Goal: Navigation & Orientation: Find specific page/section

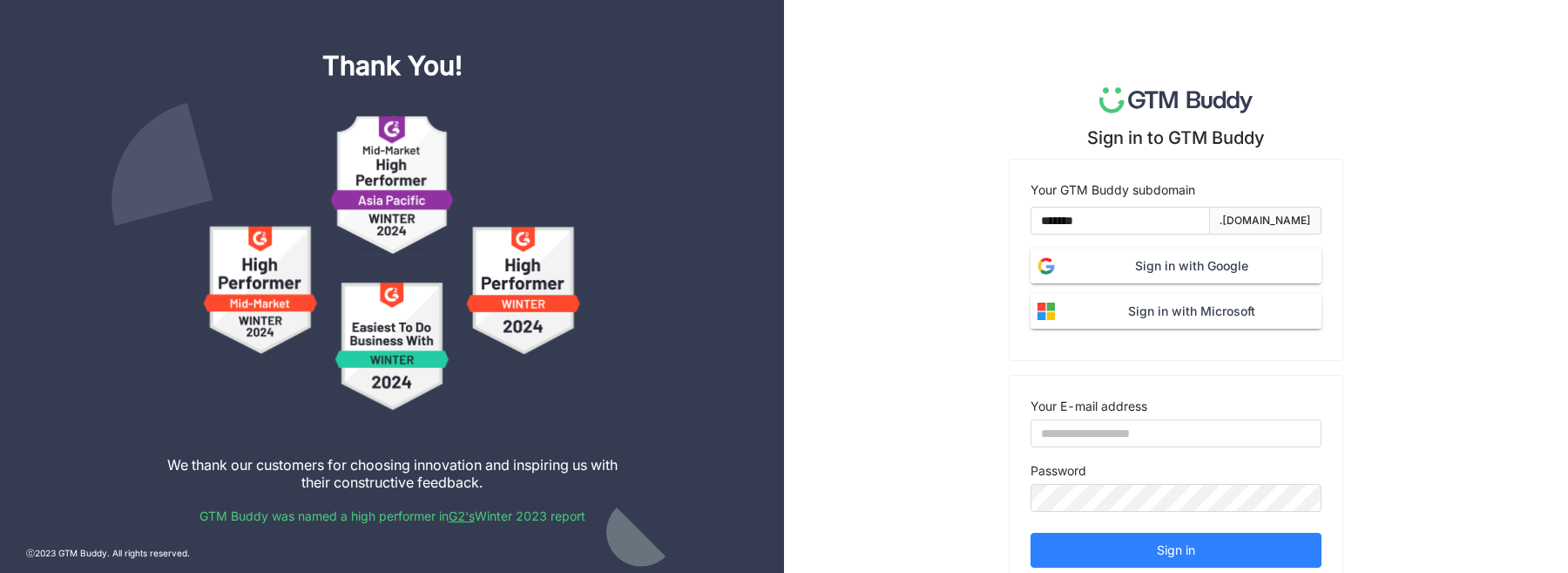
click at [1176, 269] on span "Sign in with Google" at bounding box center [1192, 266] width 260 height 19
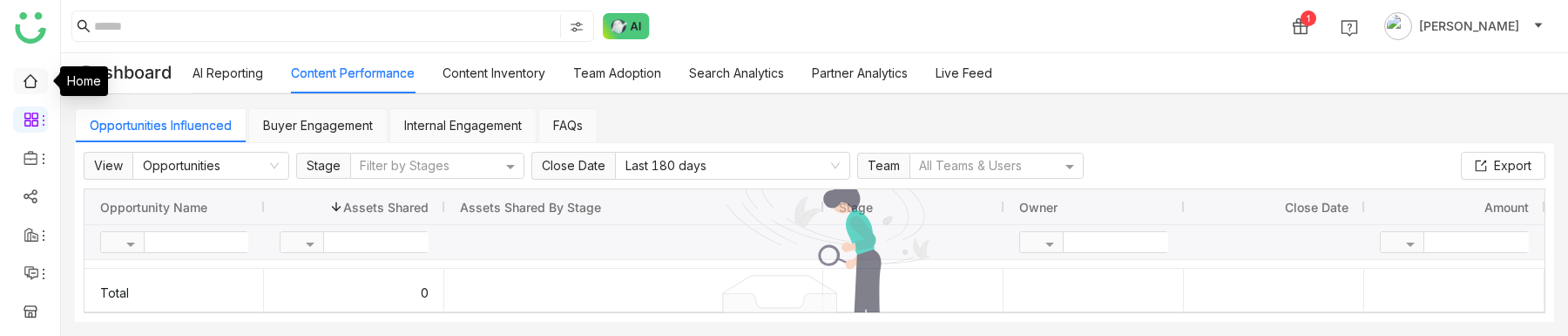
click at [32, 82] on link at bounding box center [31, 79] width 16 height 15
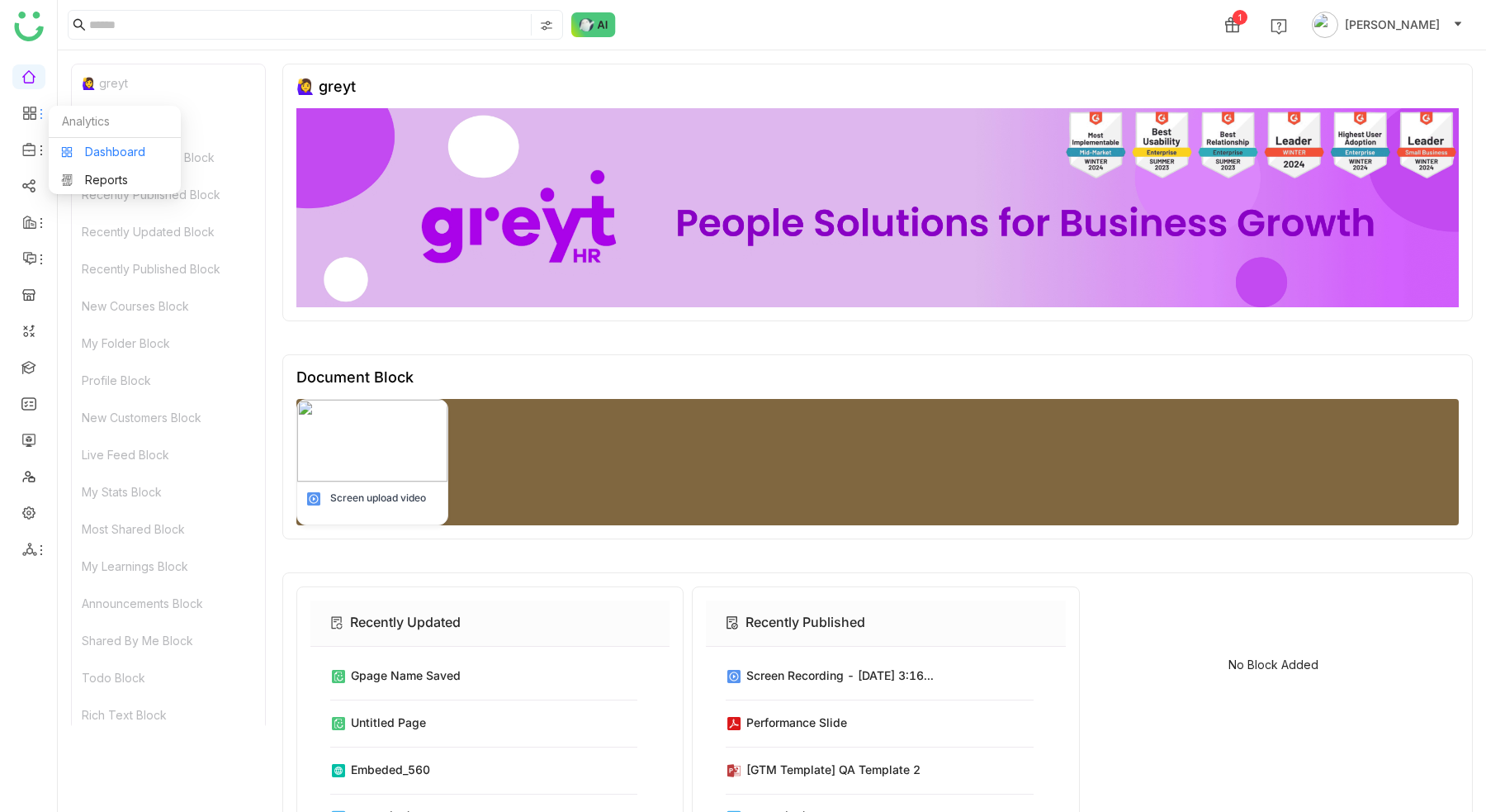
click at [114, 158] on link "Dashboard" at bounding box center [115, 152] width 107 height 12
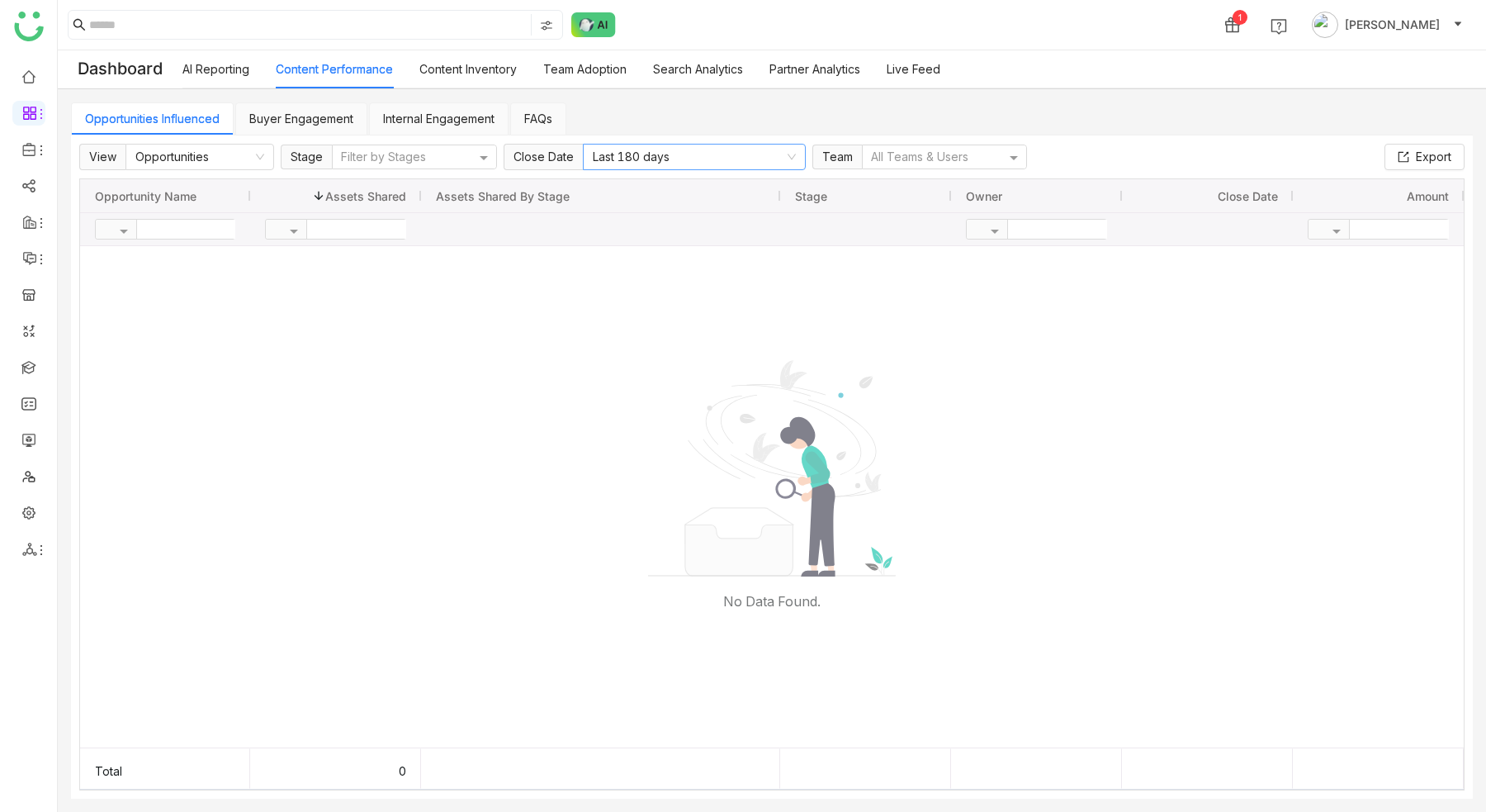
click at [733, 149] on nz-select-item "Last 180 days" at bounding box center [694, 157] width 203 height 25
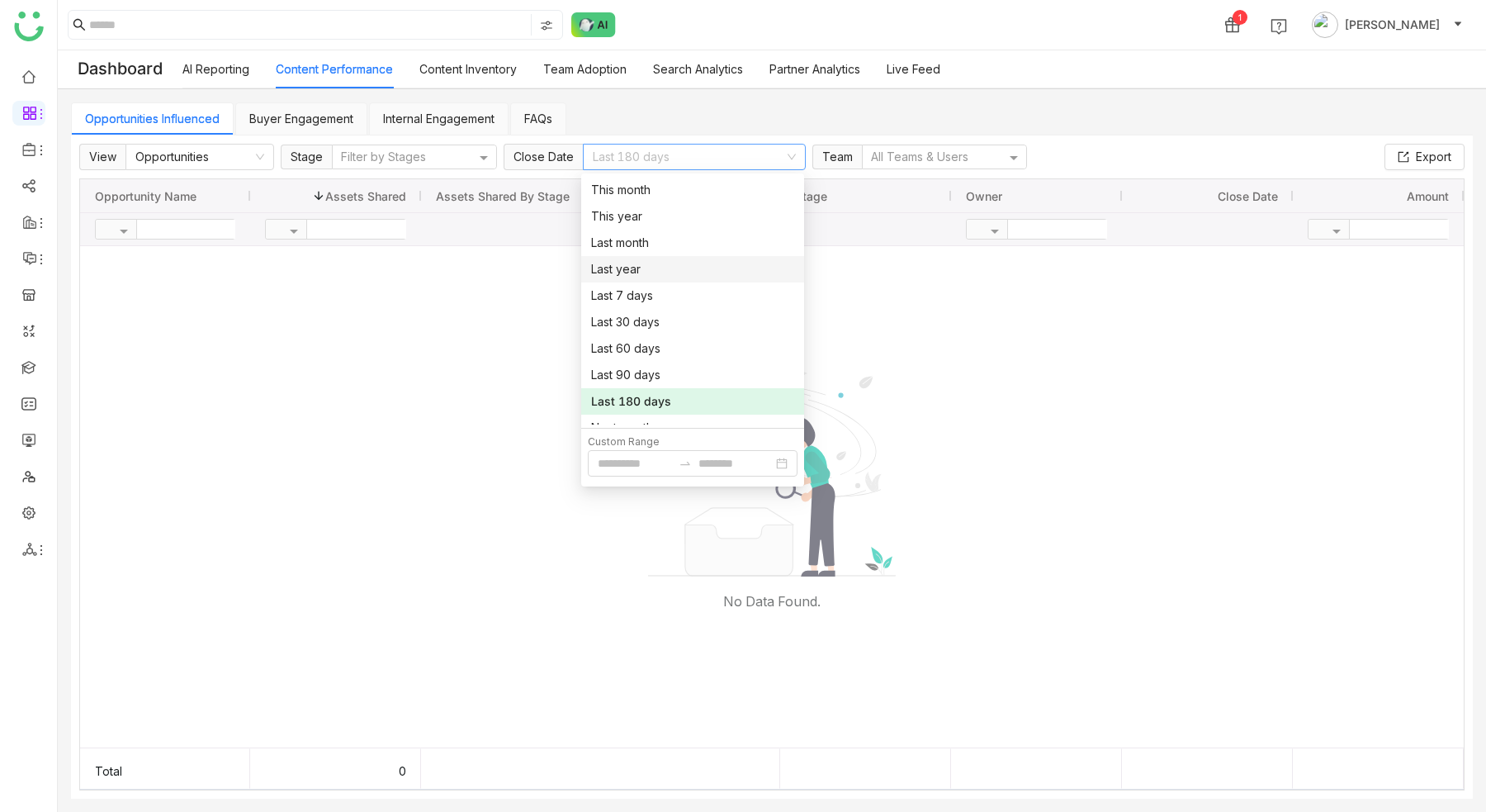
click at [696, 267] on div "Last year" at bounding box center [692, 269] width 203 height 18
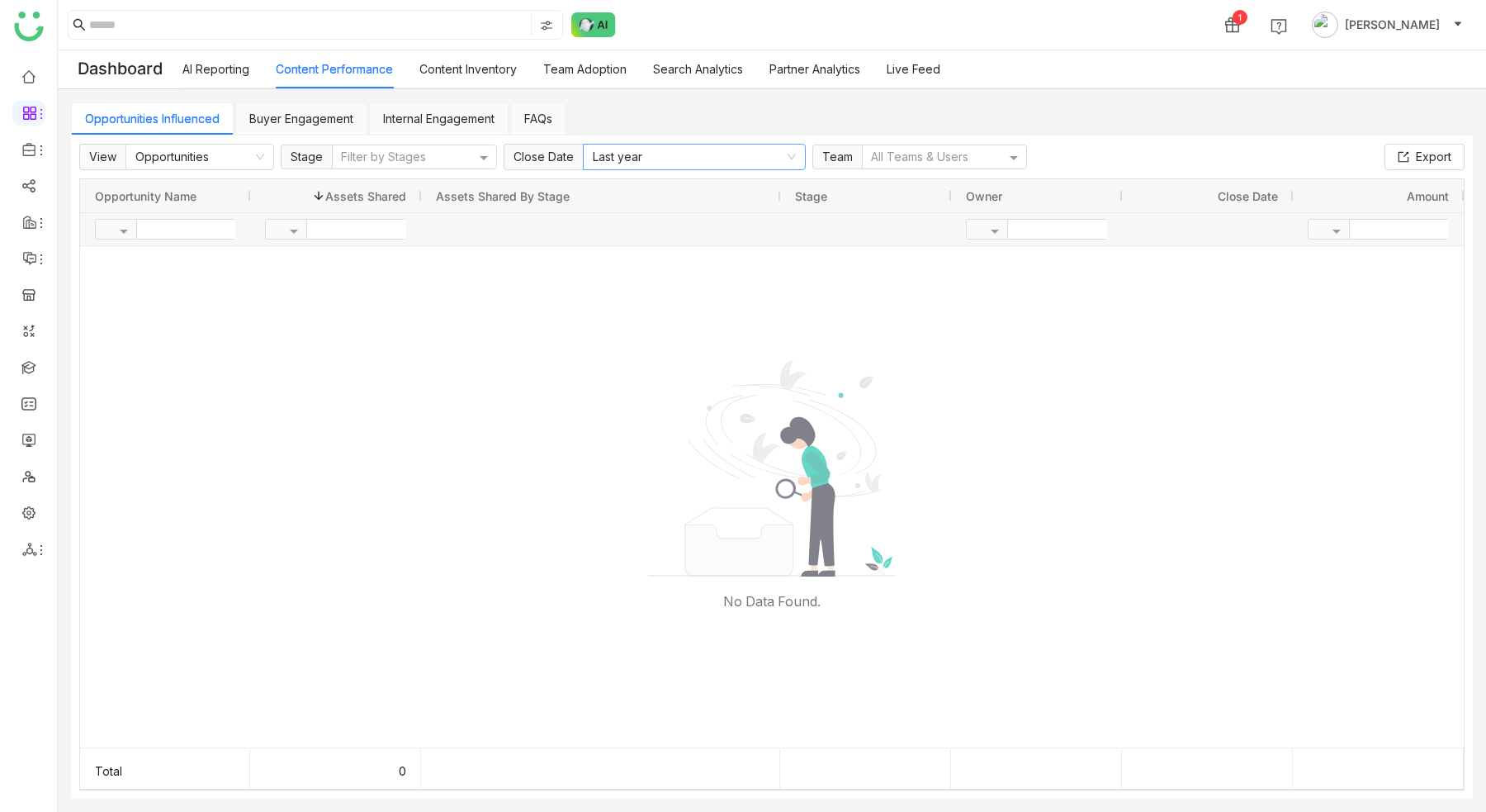
click at [700, 157] on nz-select-item "Last year" at bounding box center [694, 157] width 203 height 25
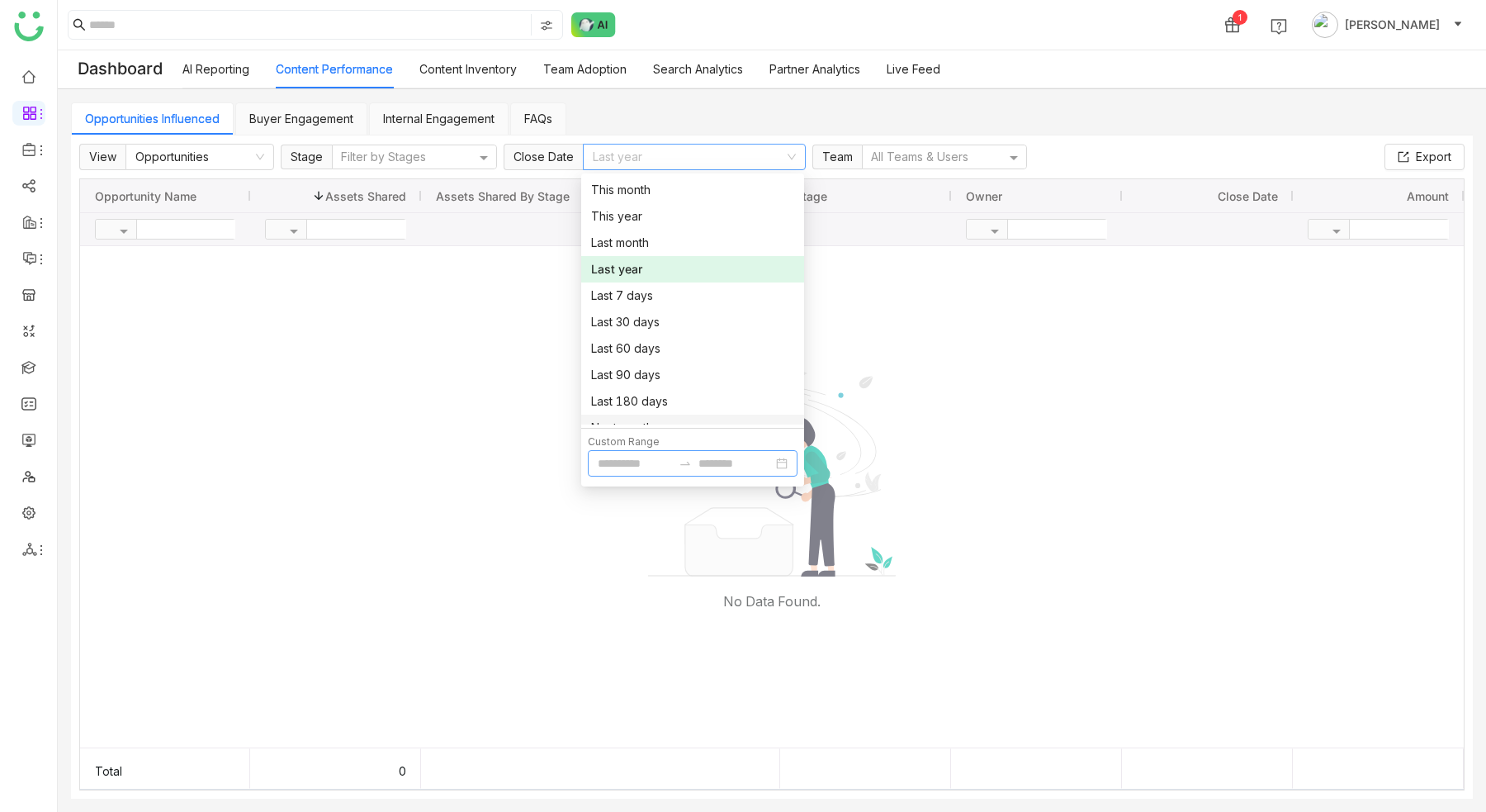
click at [632, 317] on input at bounding box center [634, 463] width 74 height 18
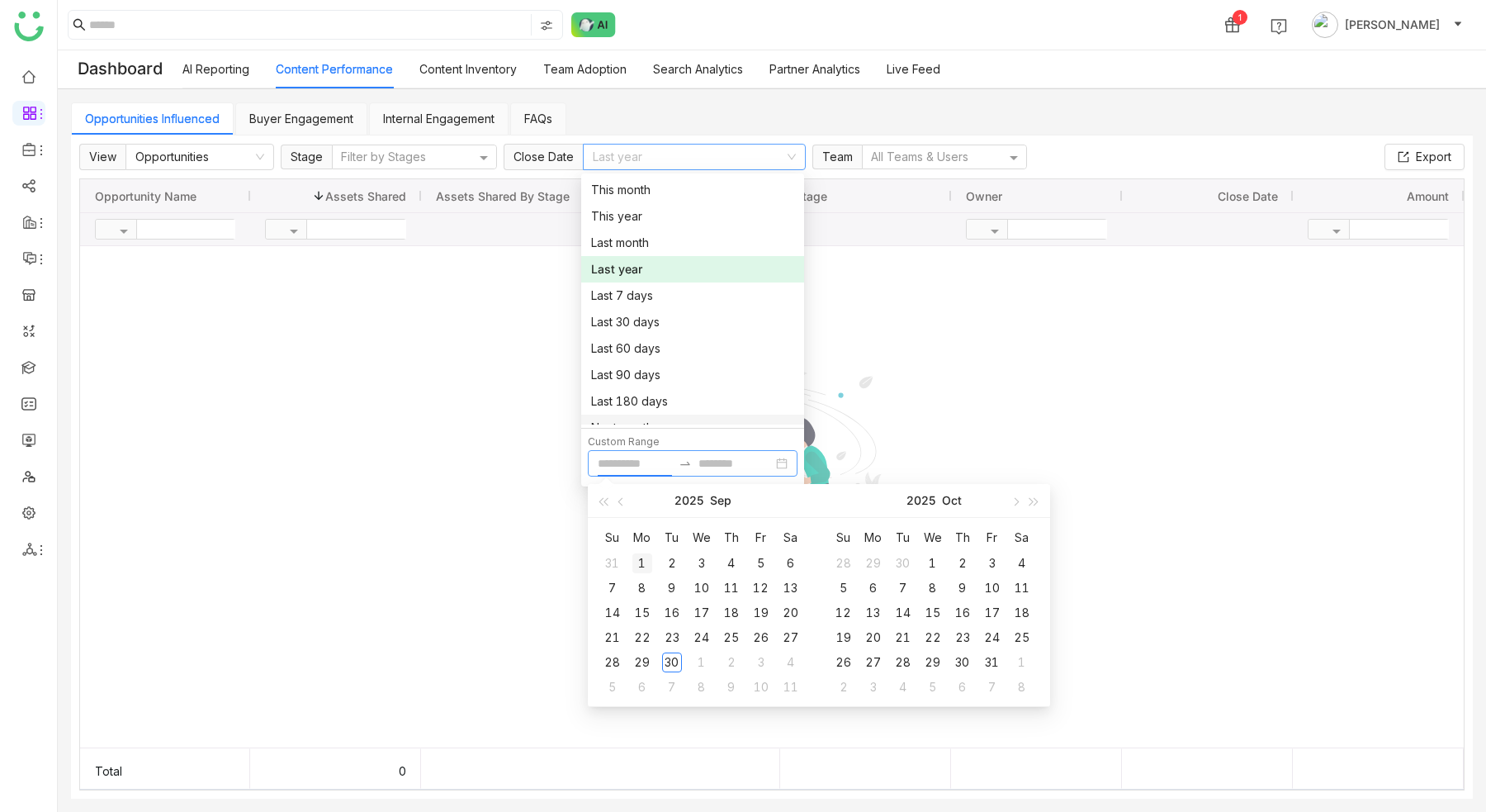
click at [638, 317] on div "1" at bounding box center [642, 563] width 20 height 20
type input "**********"
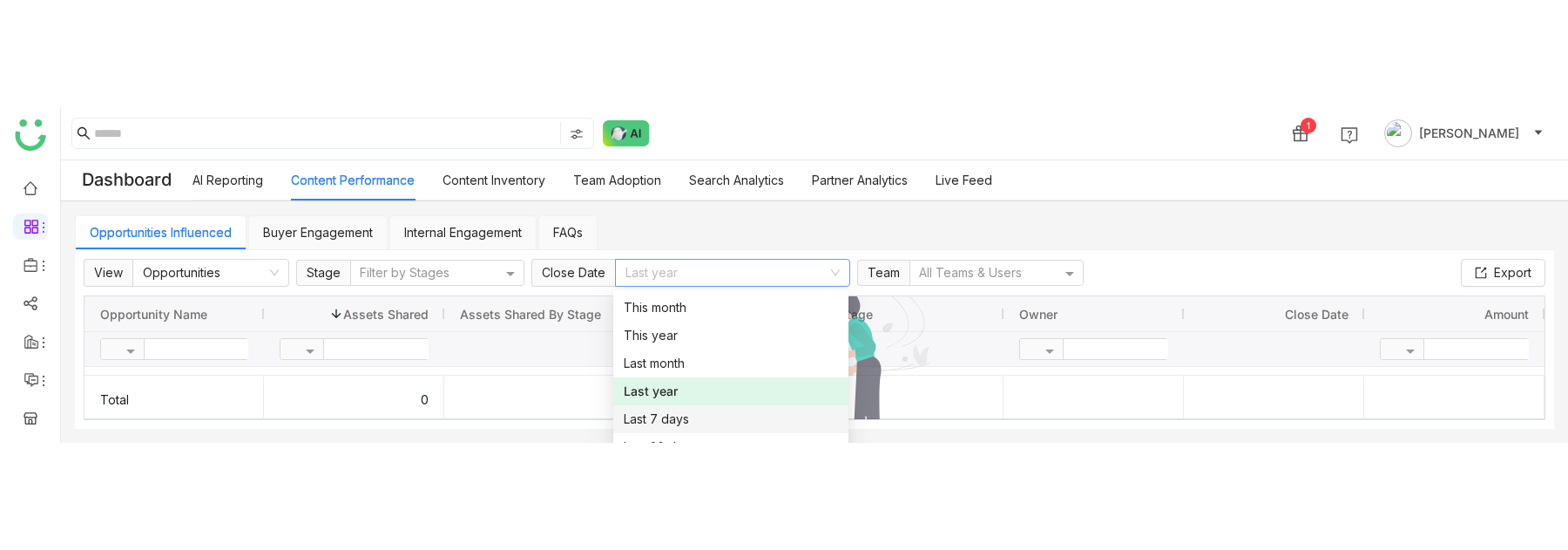
scroll to position [46, 0]
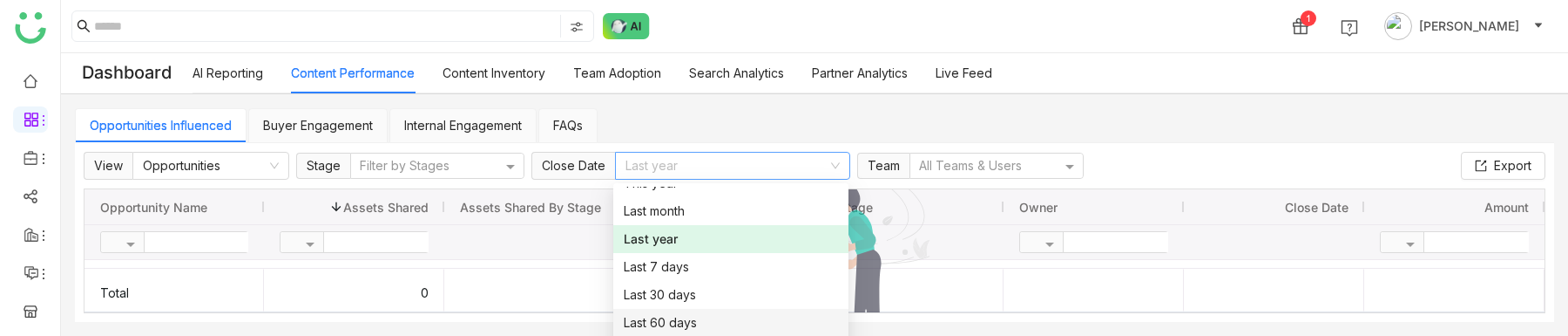
click at [864, 335] on div "Opportunities Influenced Buyer Engagement Internal Engagement FAQs View Opportu…" at bounding box center [815, 214] width 1507 height 241
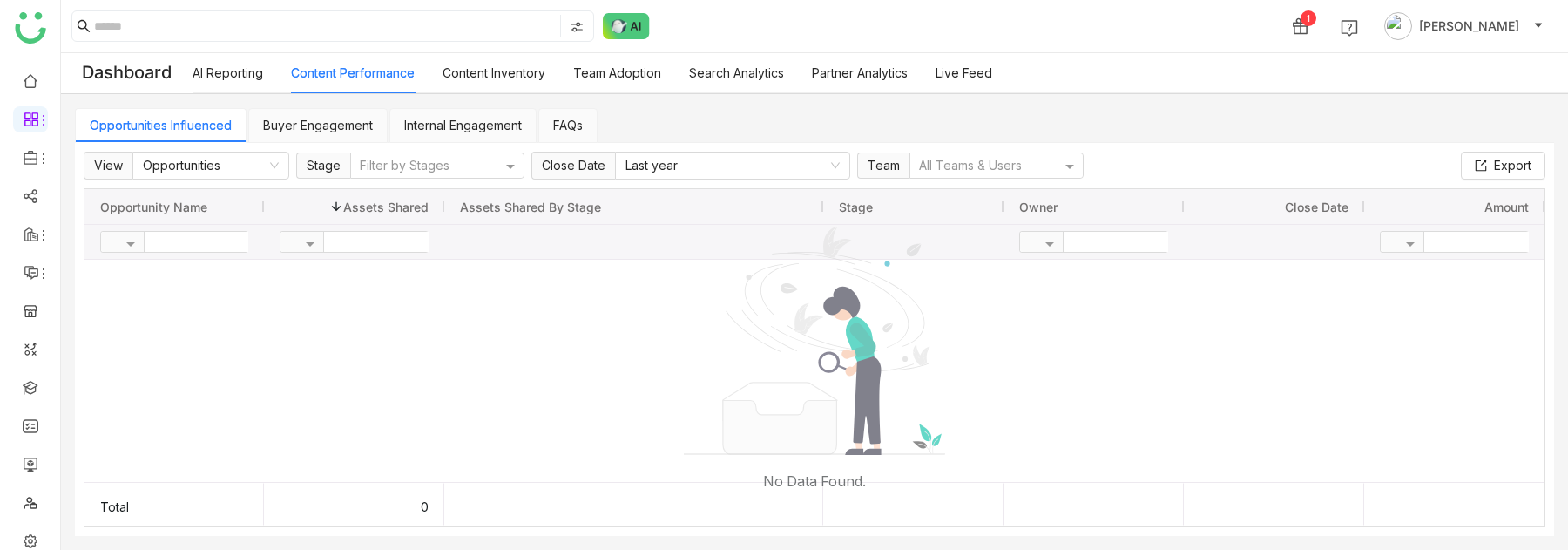
click at [691, 180] on div "View Opportunities Stage Filter by Stages Close Date Last year Team All Teams &…" at bounding box center [814, 339] width 1462 height 375
click at [691, 162] on nz-select-item "Last year" at bounding box center [732, 166] width 214 height 26
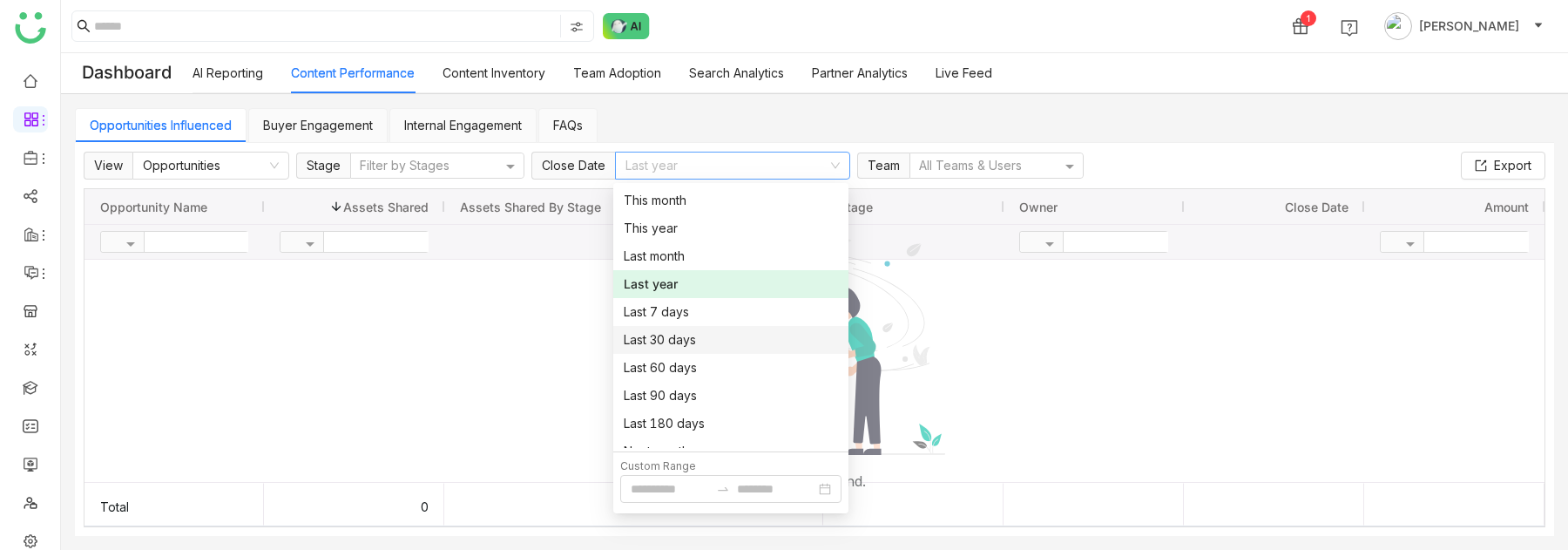
click at [697, 335] on nz-option-item "Last 30 days" at bounding box center [731, 340] width 235 height 28
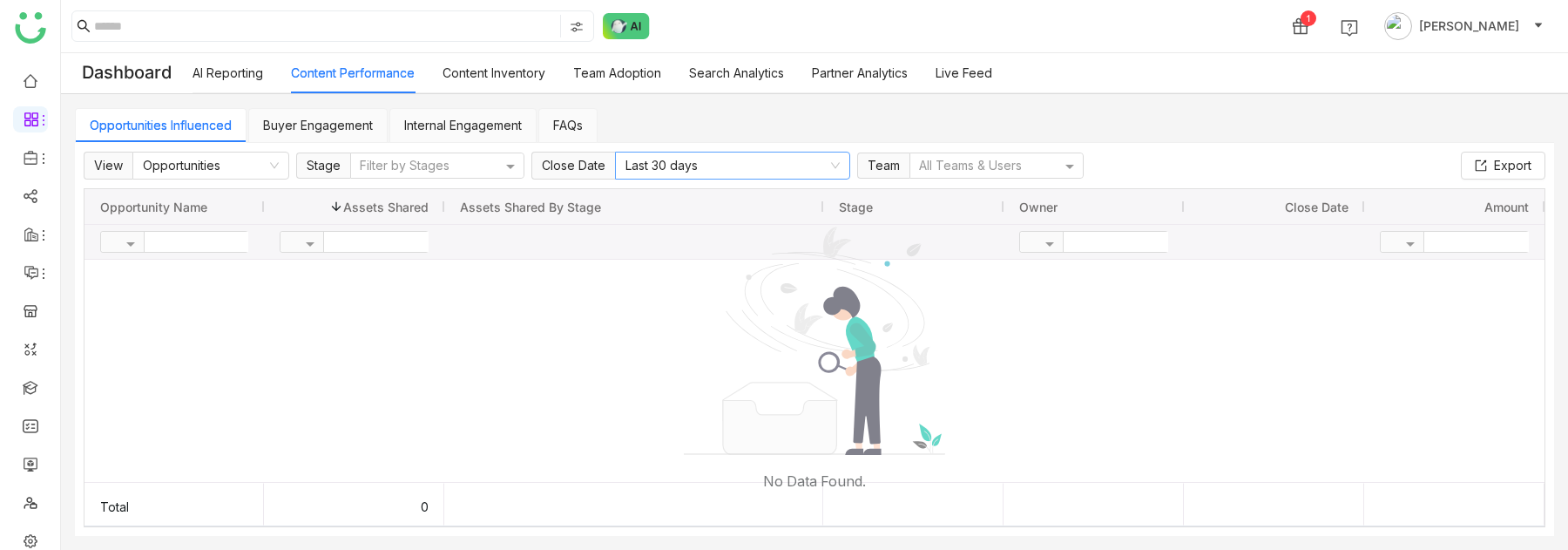
click at [702, 159] on nz-select-item "Last 30 days" at bounding box center [732, 166] width 214 height 26
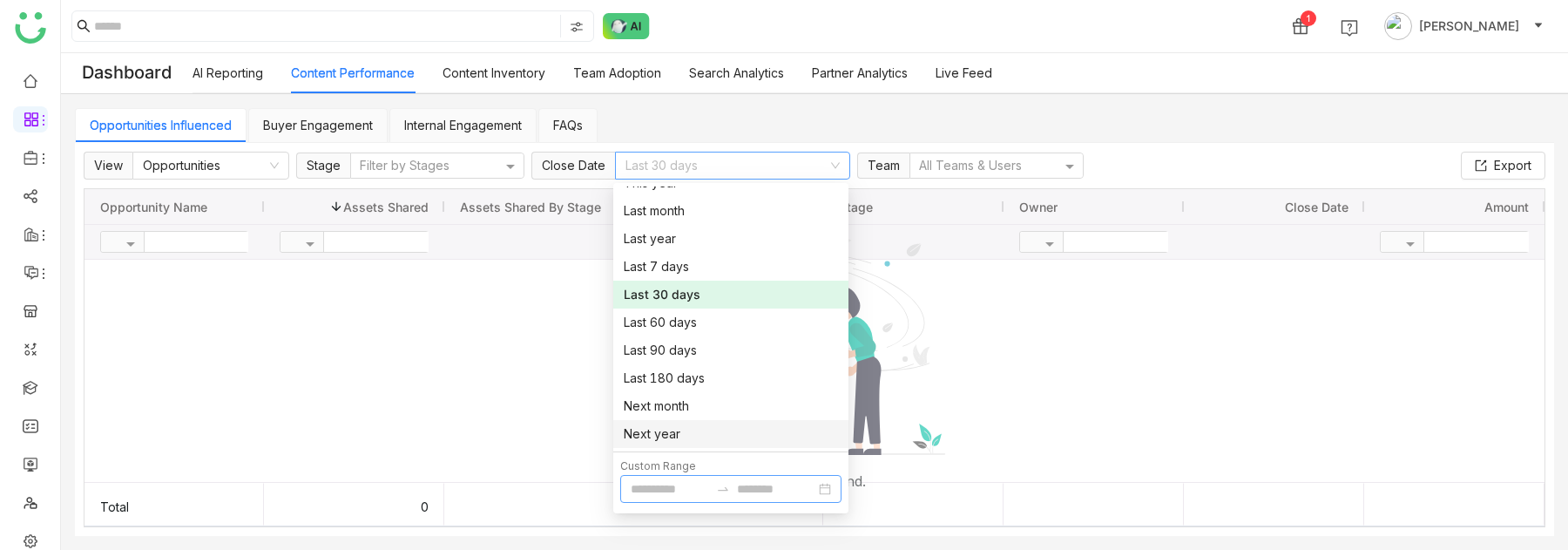
click at [673, 335] on input at bounding box center [669, 489] width 78 height 19
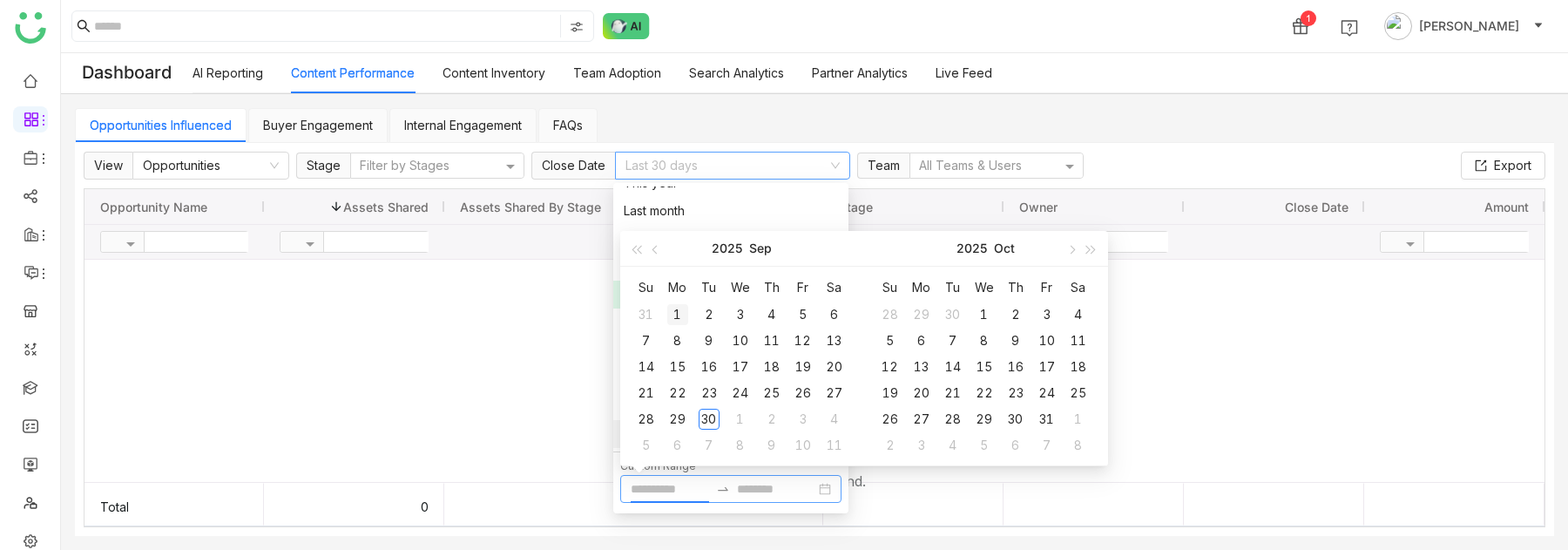
click at [675, 316] on div "1" at bounding box center [678, 315] width 21 height 21
type input "**********"
click at [713, 335] on div "30" at bounding box center [709, 419] width 21 height 21
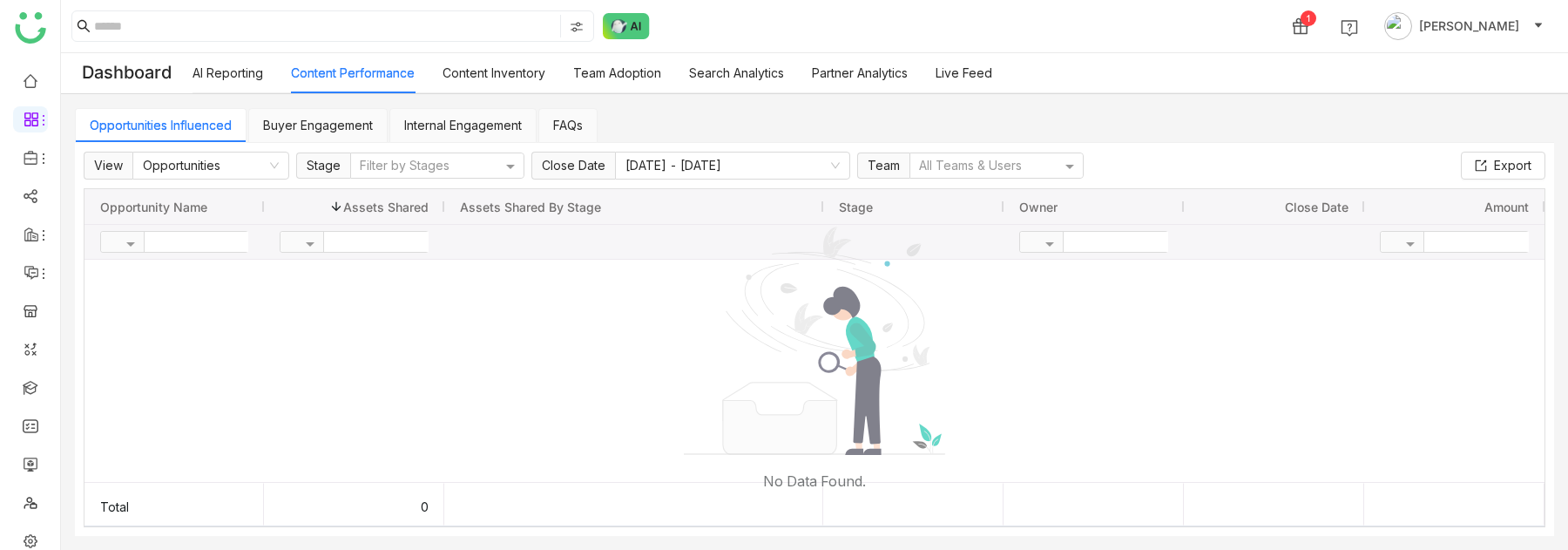
click at [474, 131] on link "Internal Engagement" at bounding box center [463, 125] width 118 height 15
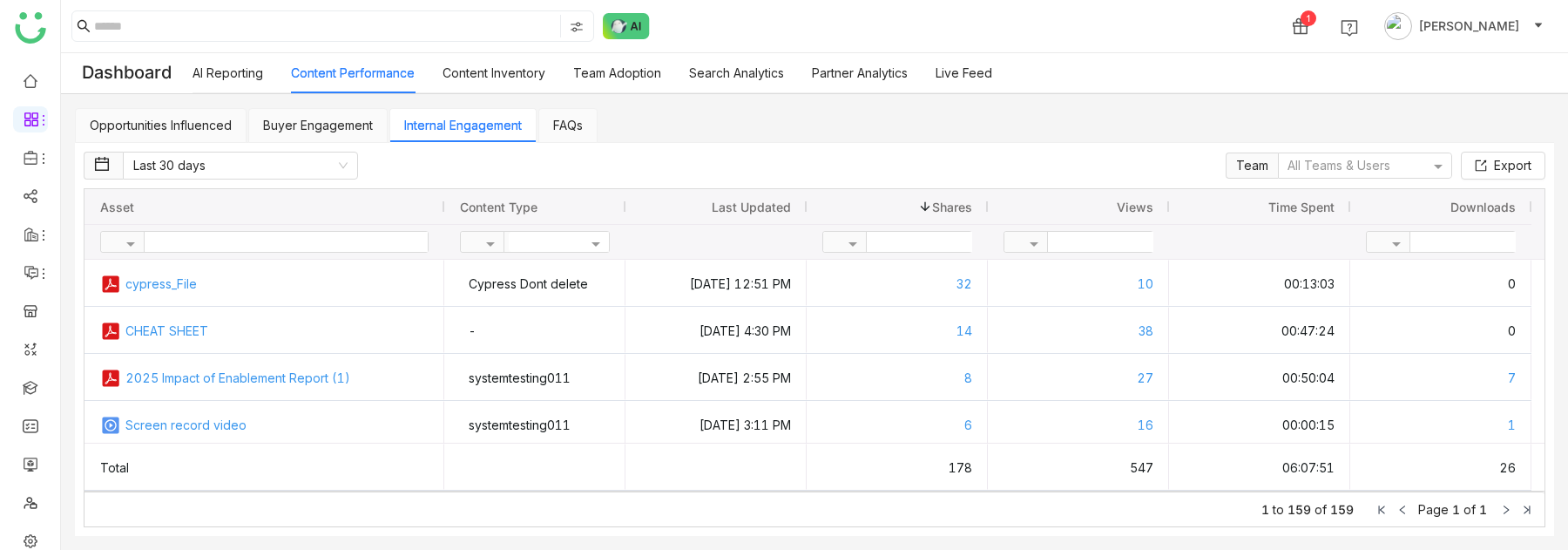
click at [304, 128] on link "Buyer Engagement" at bounding box center [317, 125] width 110 height 15
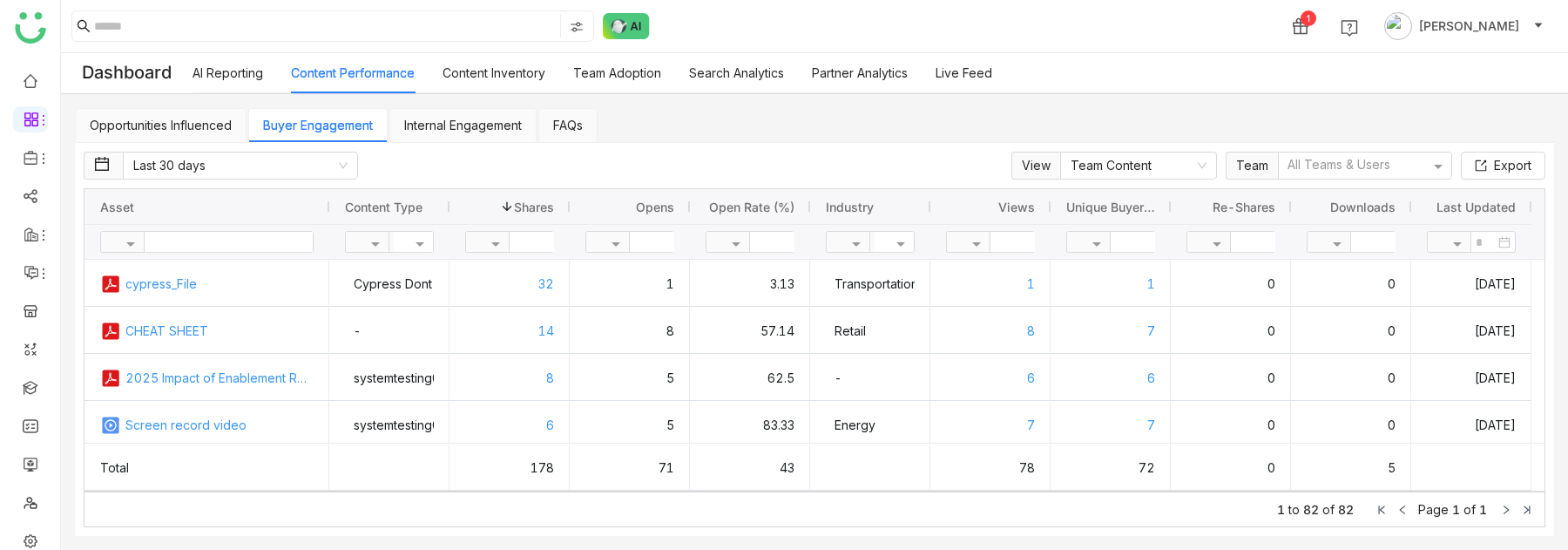
click at [573, 124] on link "FAQs" at bounding box center [568, 125] width 30 height 15
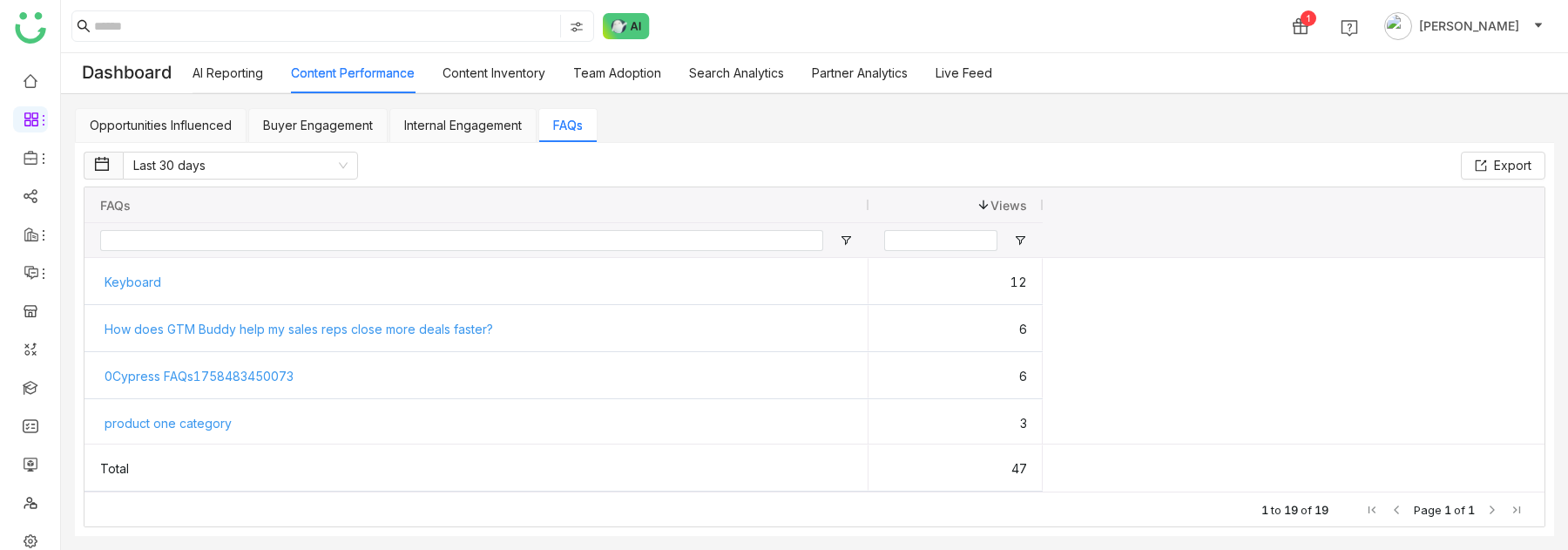
click at [505, 75] on link "Content Inventory" at bounding box center [494, 73] width 103 height 15
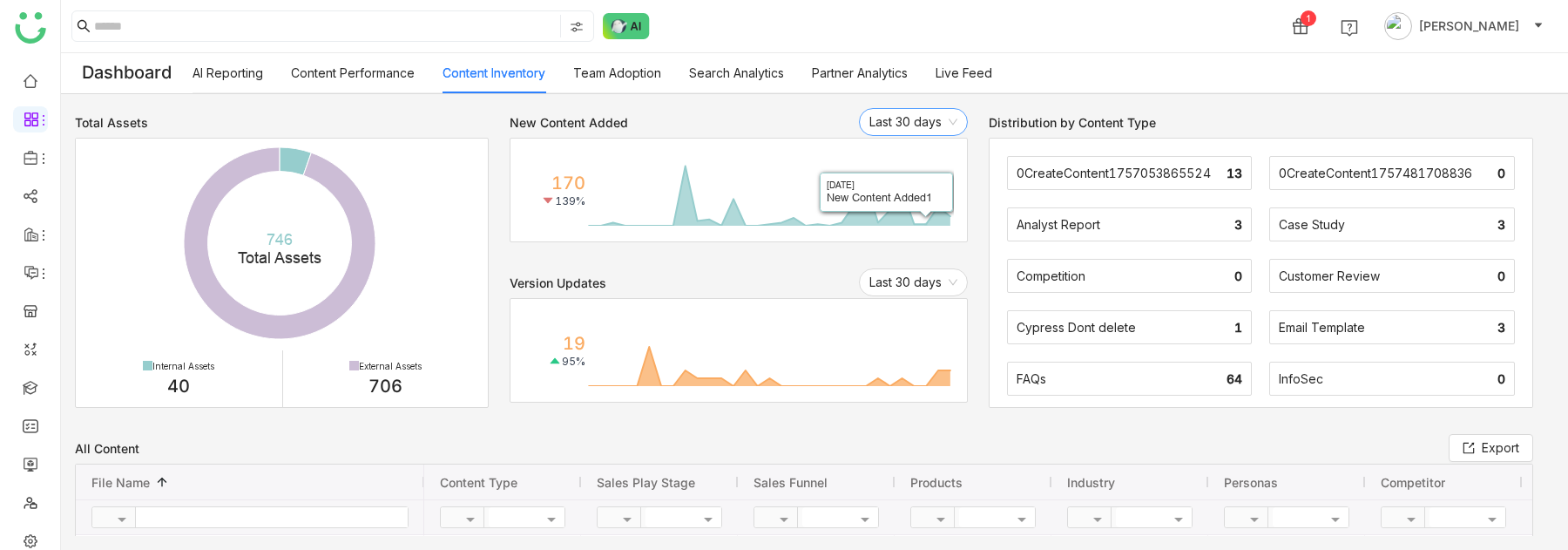
click at [905, 118] on nz-select-item "Last 30 days" at bounding box center [914, 122] width 88 height 26
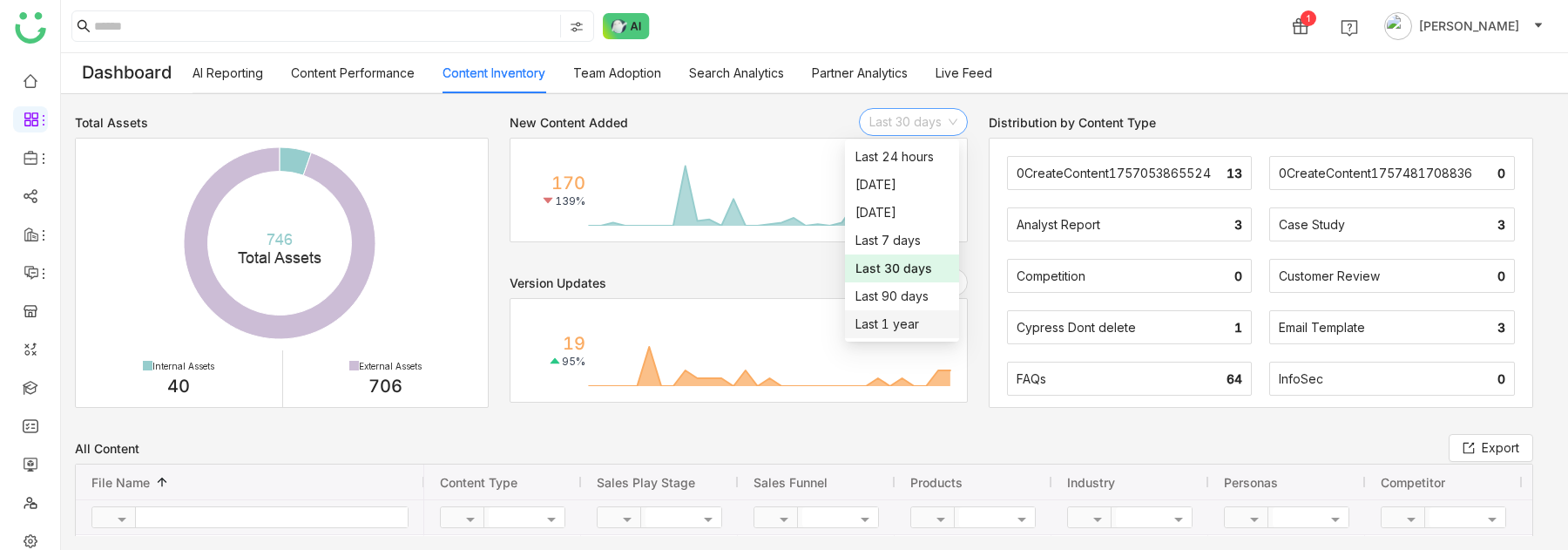
click at [901, 332] on div "Last 1 year" at bounding box center [902, 325] width 93 height 19
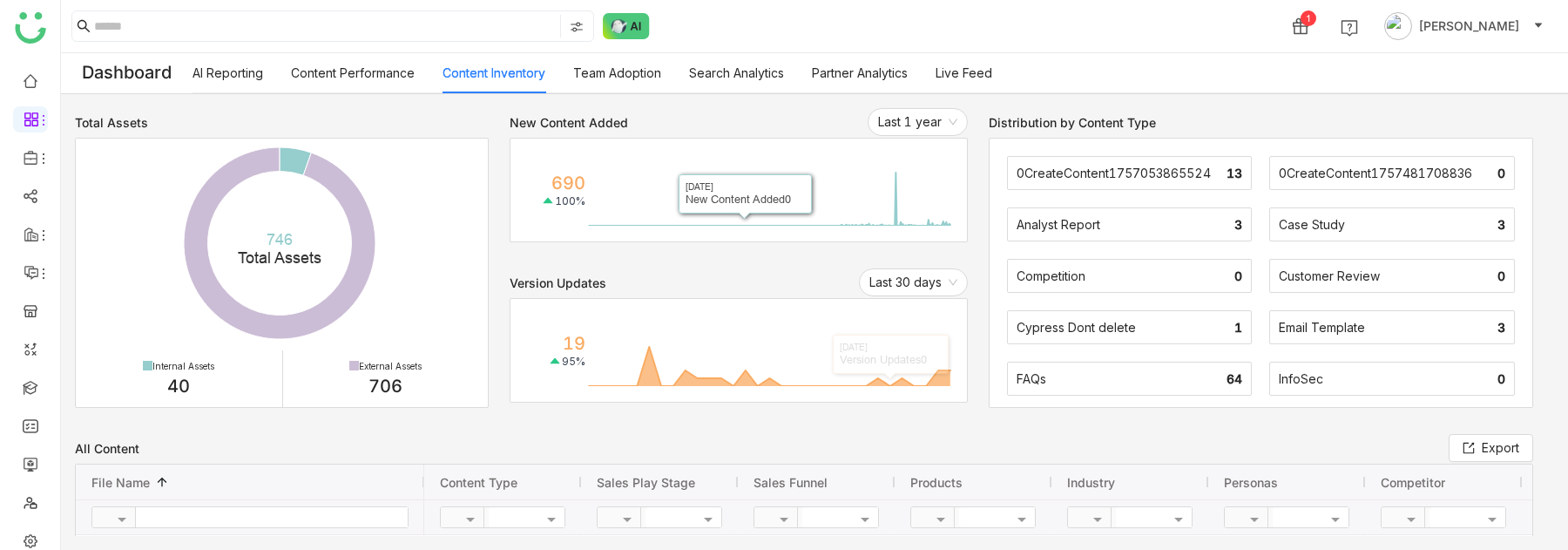
click at [650, 75] on link "Team Adoption" at bounding box center [617, 73] width 88 height 15
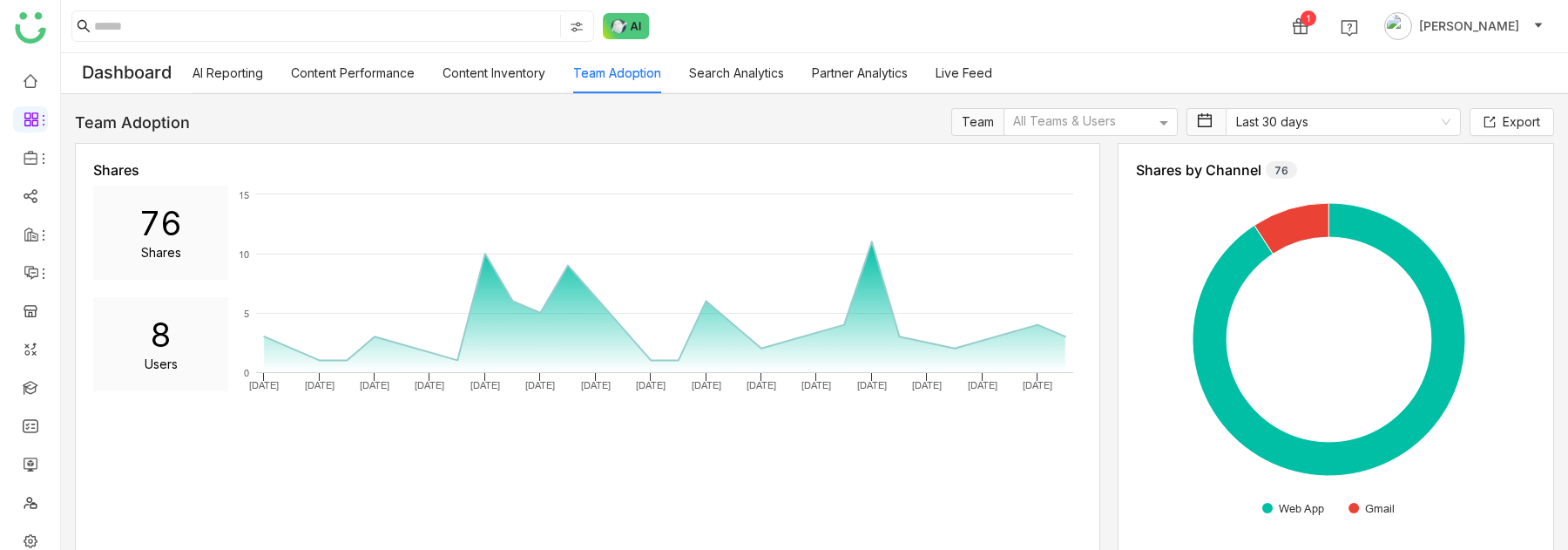
click at [743, 75] on link "Search Analytics" at bounding box center [737, 73] width 95 height 15
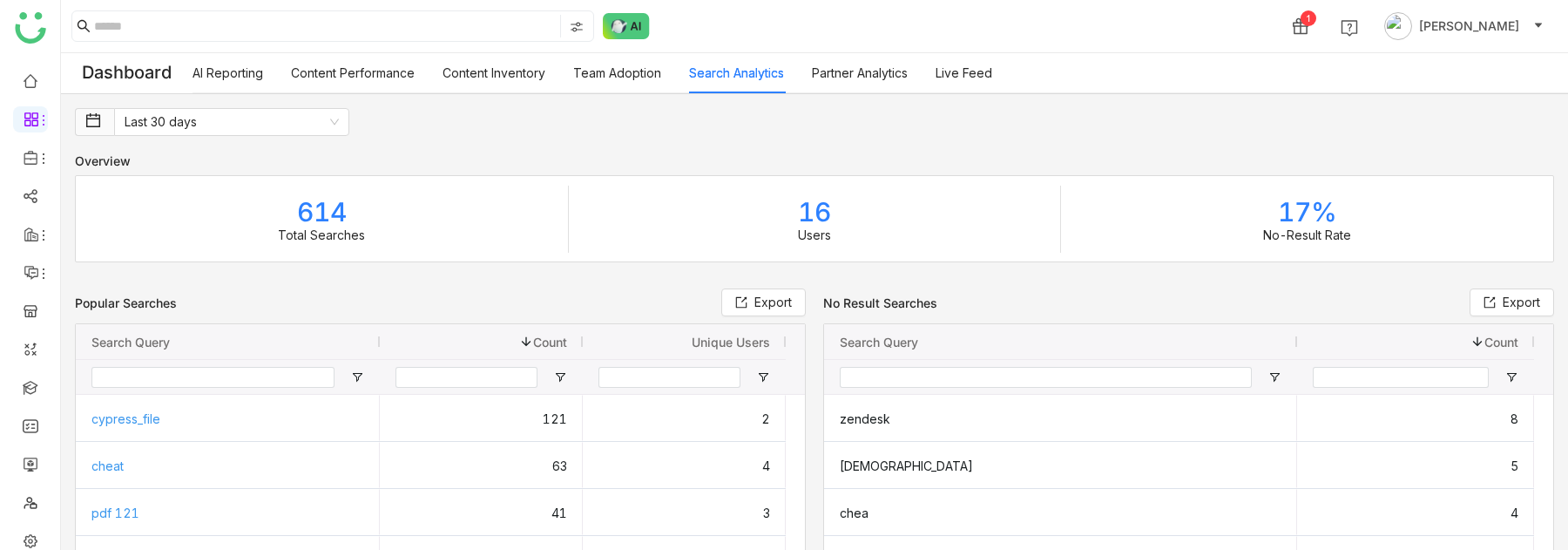
click at [842, 71] on link "Partner Analytics" at bounding box center [859, 73] width 96 height 15
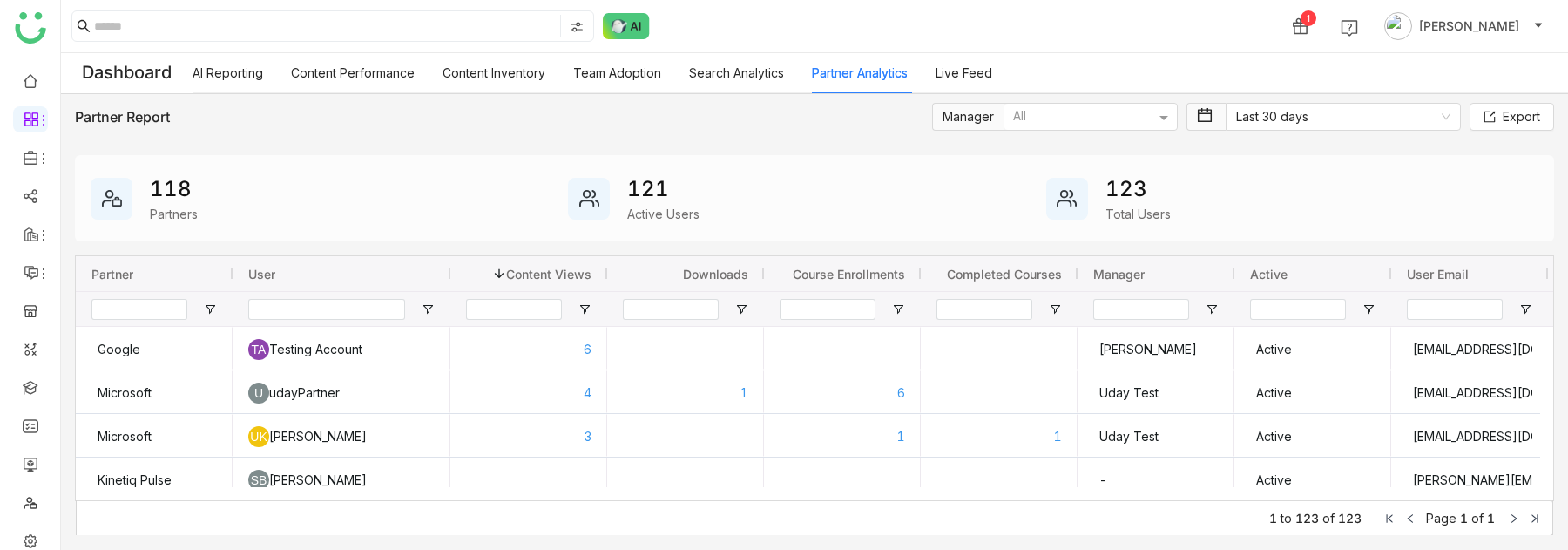
click at [967, 68] on link "Live Feed" at bounding box center [964, 73] width 57 height 15
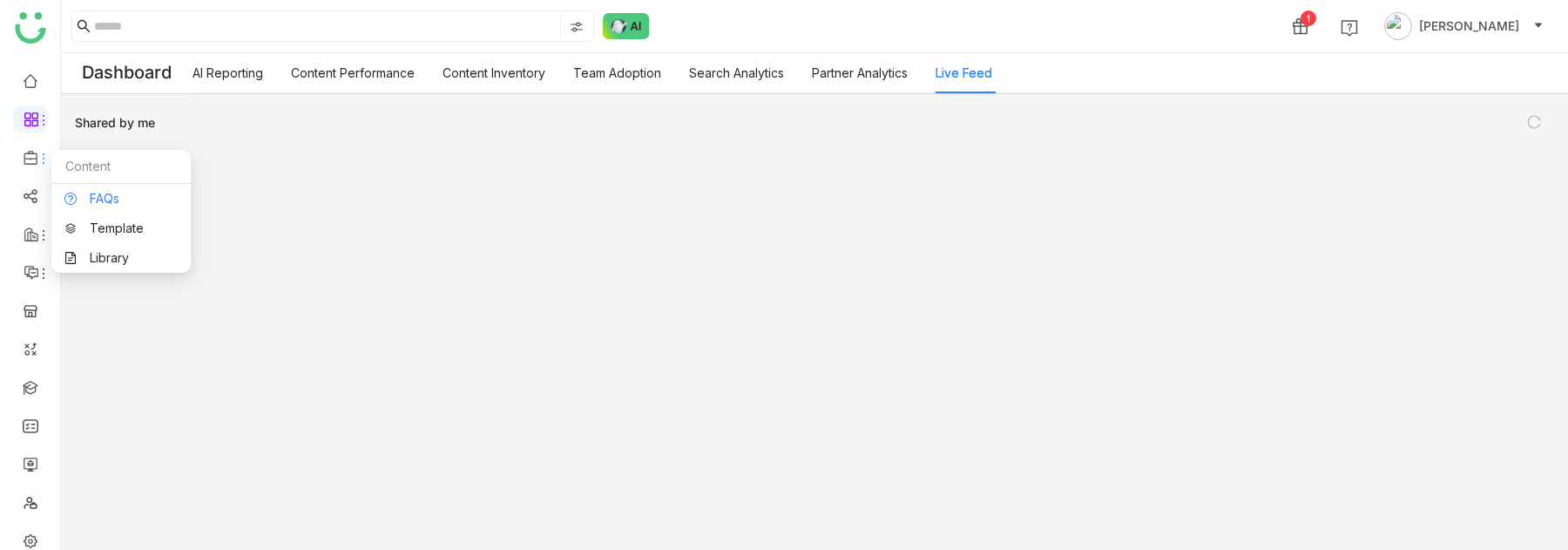
click at [98, 197] on link "FAQs" at bounding box center [121, 199] width 113 height 12
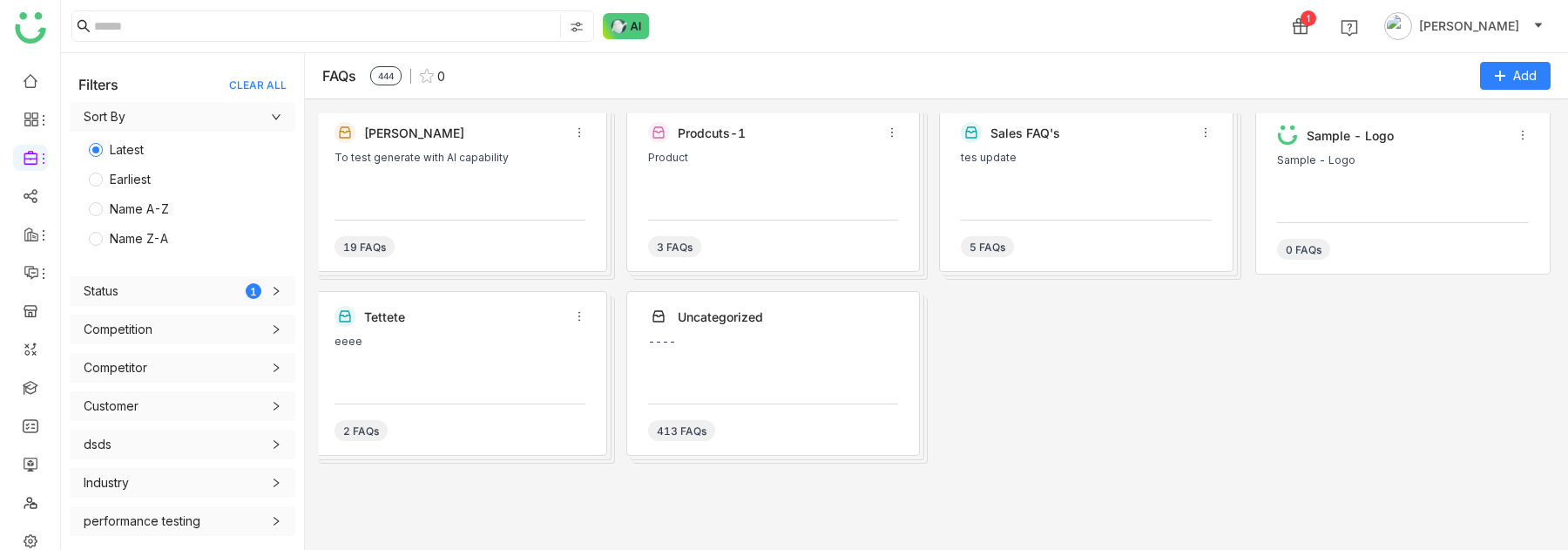
click at [452, 169] on div "To test generate with AI capability" at bounding box center [460, 178] width 251 height 53
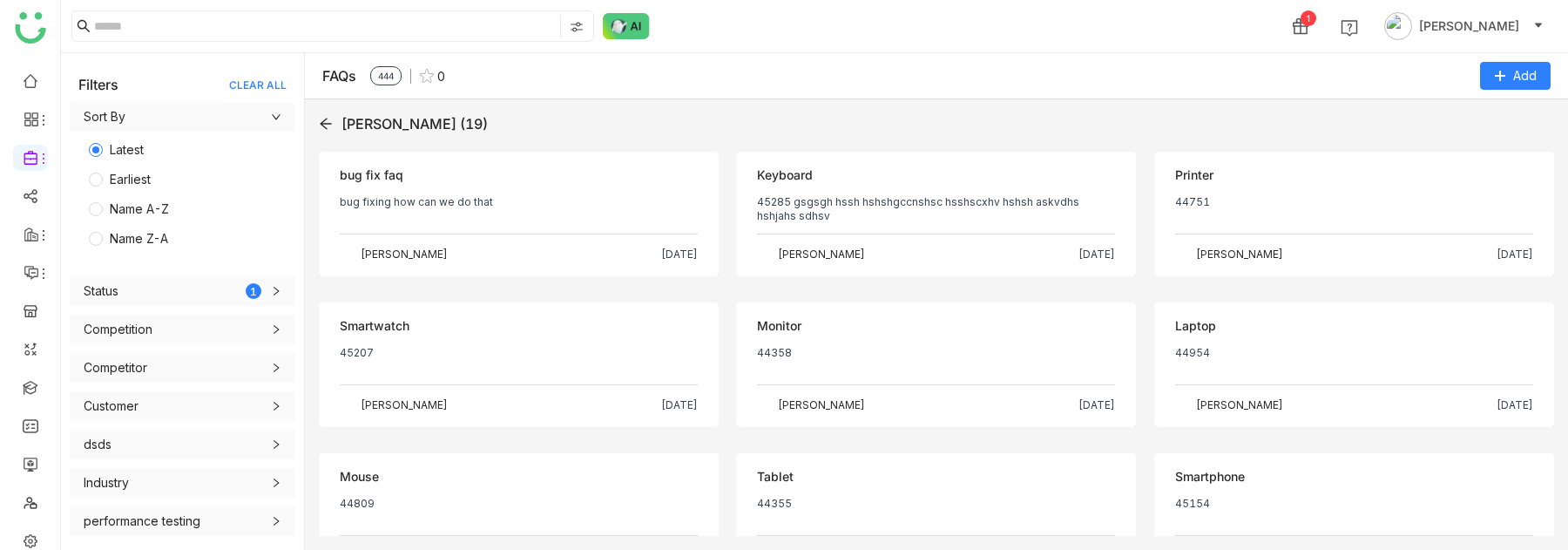
click at [379, 192] on div "Objection bug fix faq bug fixing how can we do that [PERSON_NAME] [DATE]" at bounding box center [519, 214] width 400 height 125
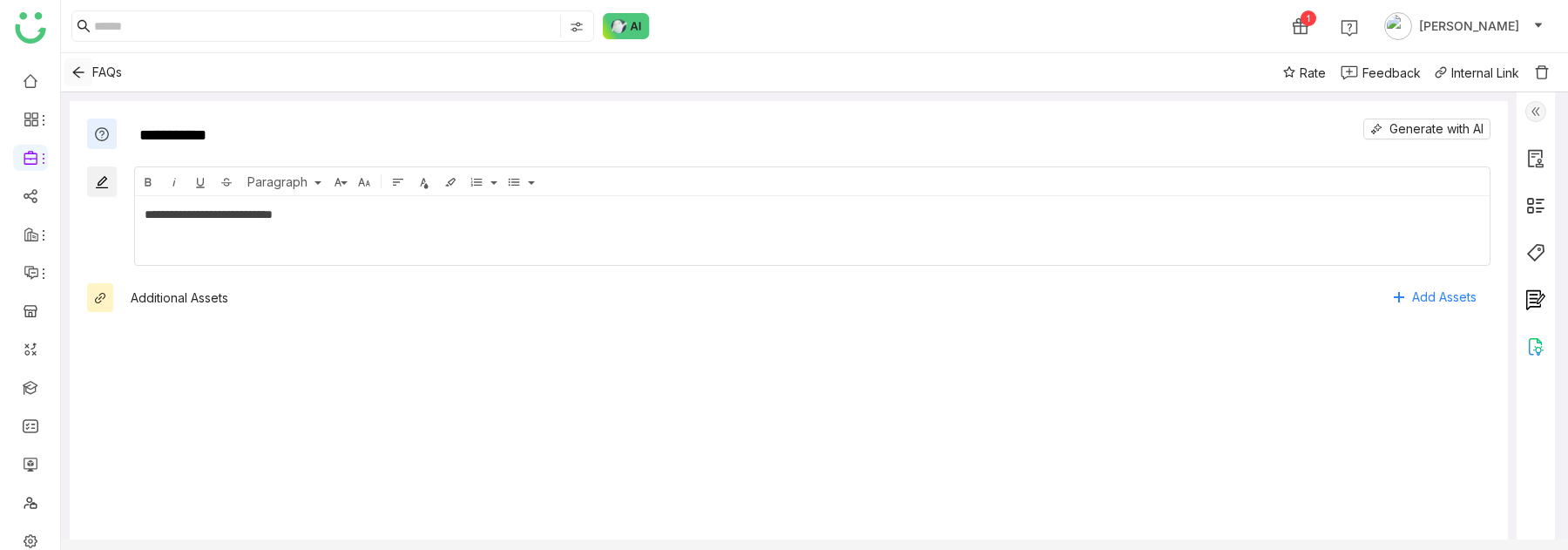
click at [77, 69] on icon "Back" at bounding box center [78, 73] width 14 height 14
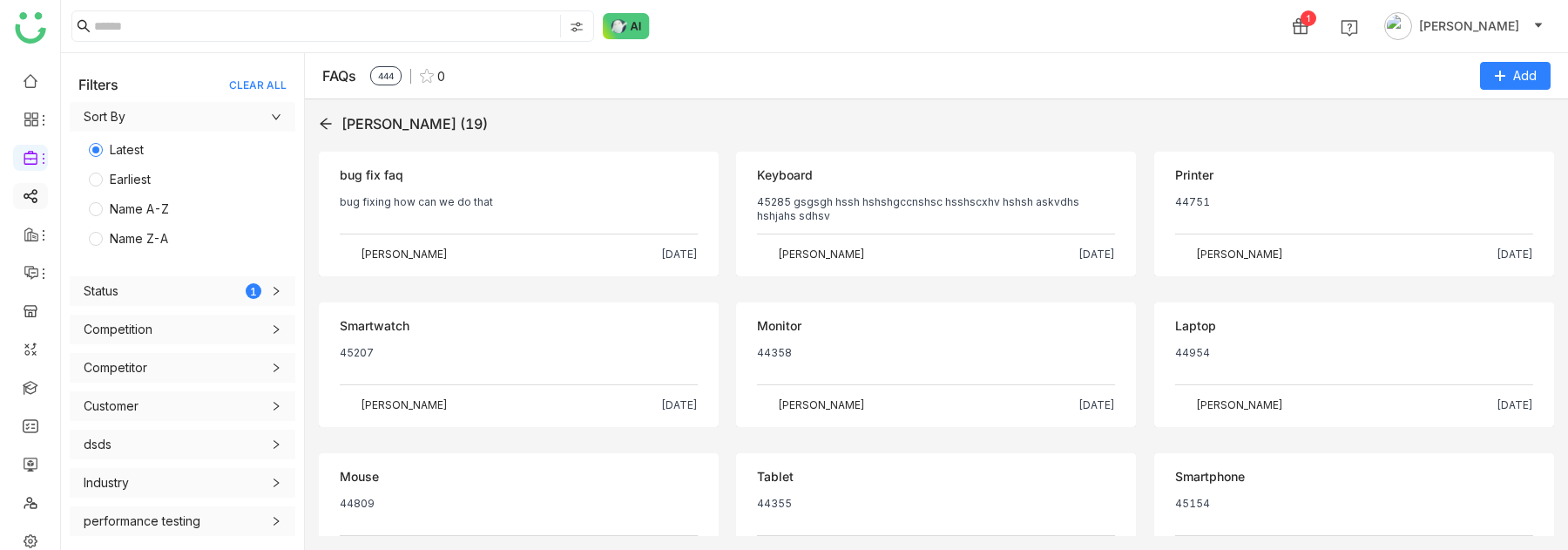
click at [32, 203] on link at bounding box center [31, 195] width 16 height 15
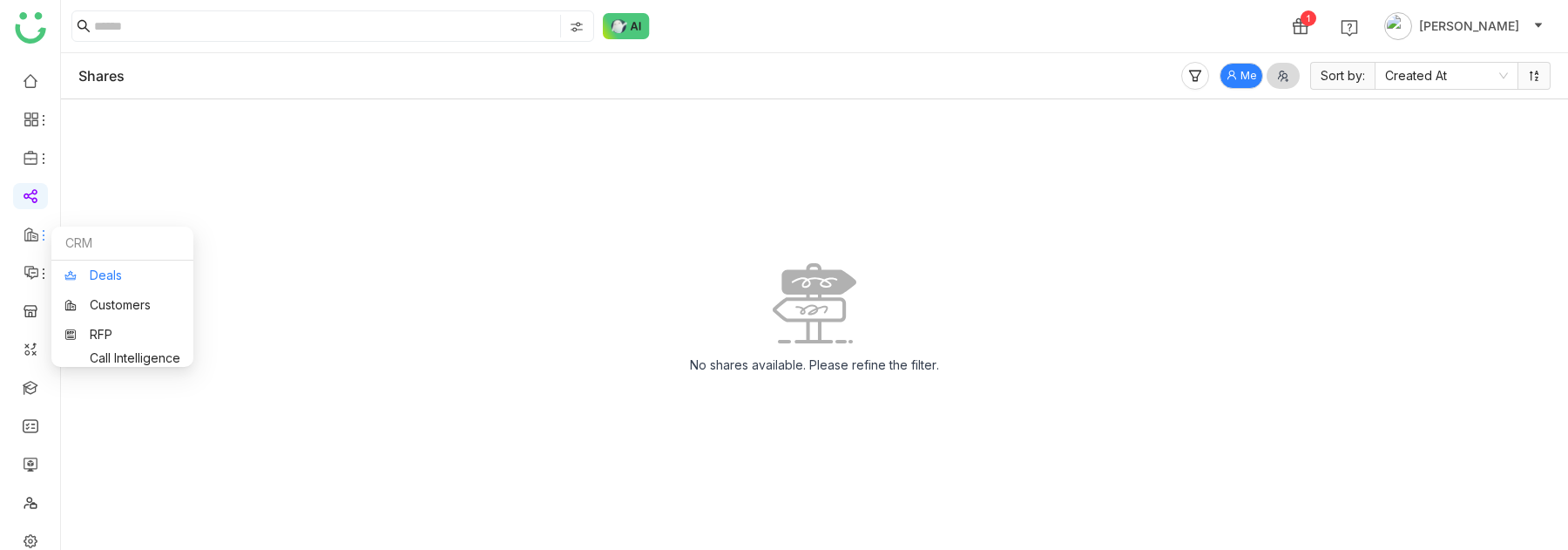
click at [98, 270] on link "Deals" at bounding box center [123, 275] width 116 height 12
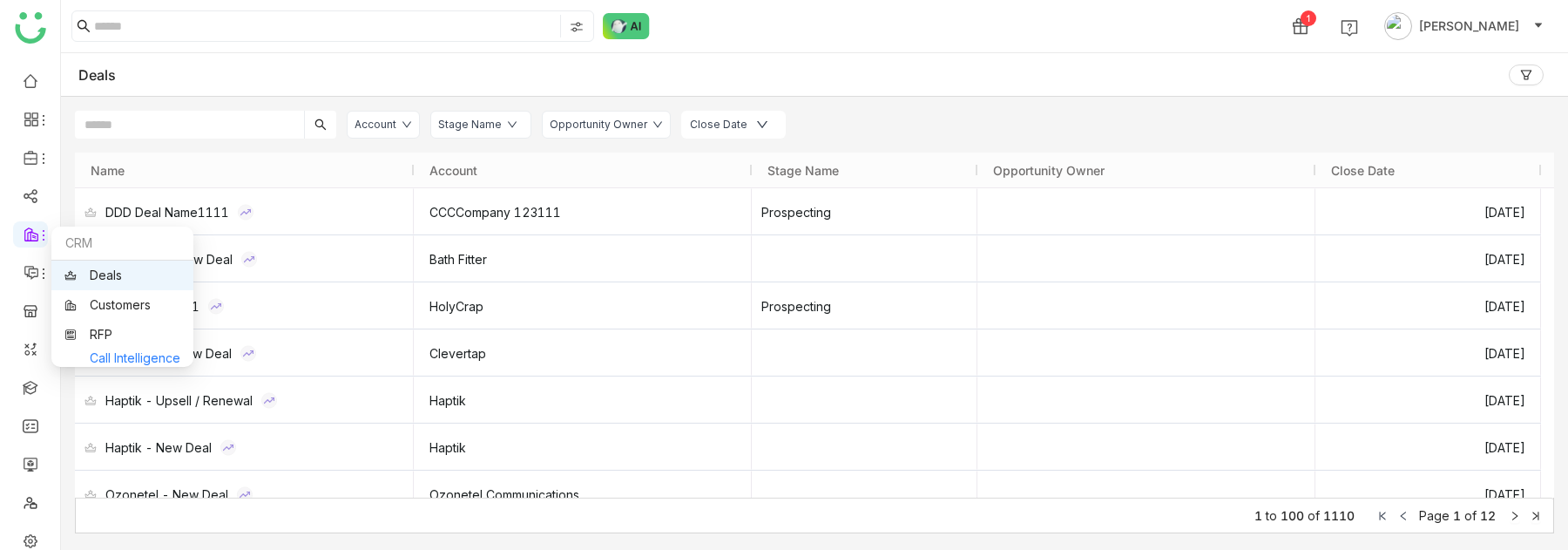
click at [108, 335] on link "Call Intelligence" at bounding box center [123, 358] width 116 height 0
